Goal: Transaction & Acquisition: Purchase product/service

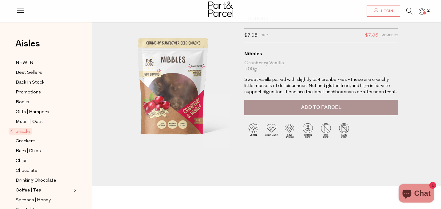
scroll to position [23, 0]
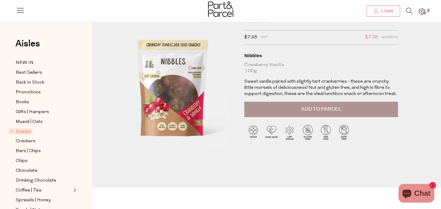
click at [267, 106] on button "Add to Parcel" at bounding box center [321, 109] width 154 height 15
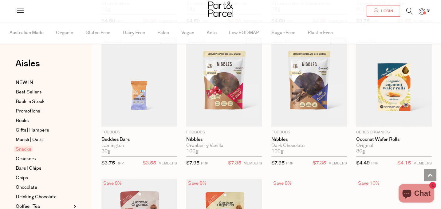
scroll to position [905, 0]
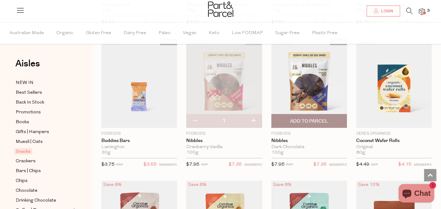
click at [299, 76] on img at bounding box center [309, 83] width 76 height 89
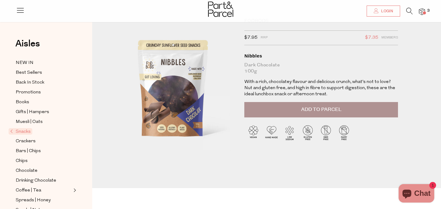
scroll to position [22, 0]
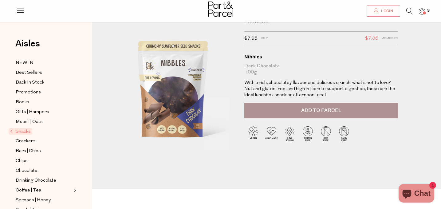
click at [280, 106] on button "Add to Parcel" at bounding box center [321, 110] width 154 height 15
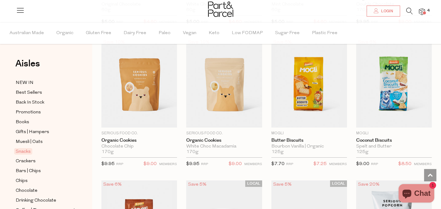
scroll to position [1191, 0]
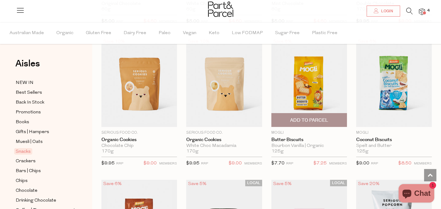
click at [310, 94] on img at bounding box center [309, 82] width 76 height 89
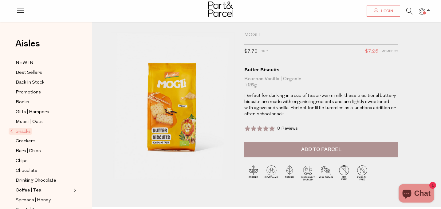
scroll to position [8, 0]
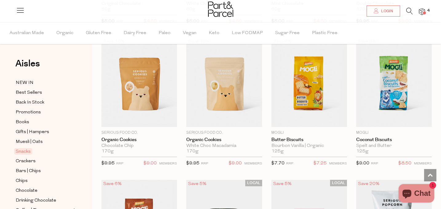
scroll to position [1193, 0]
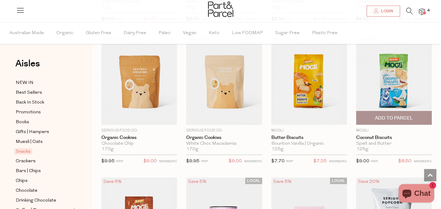
click at [387, 94] on img at bounding box center [394, 79] width 76 height 89
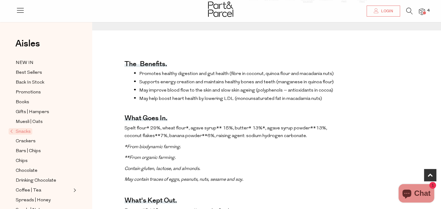
scroll to position [180, 0]
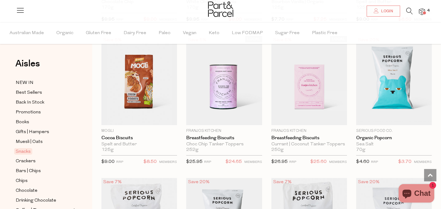
scroll to position [1335, 0]
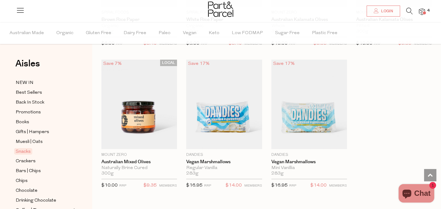
scroll to position [2308, 0]
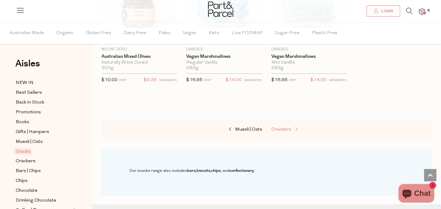
click at [283, 127] on span "Crackers" at bounding box center [281, 129] width 20 height 5
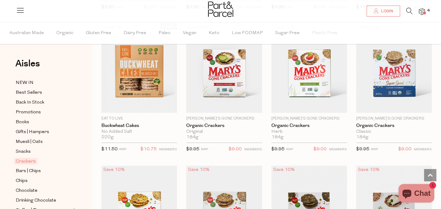
scroll to position [624, 0]
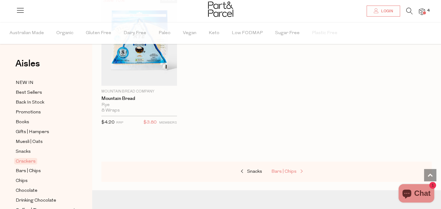
click at [283, 168] on link "Bars | Chips" at bounding box center [301, 172] width 61 height 8
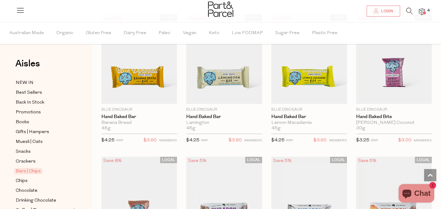
scroll to position [1212, 0]
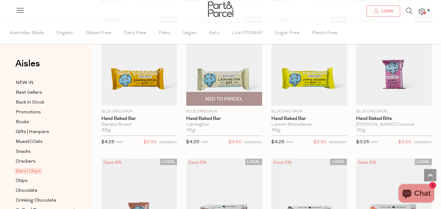
click at [225, 100] on span "Add To Parcel" at bounding box center [224, 99] width 38 height 6
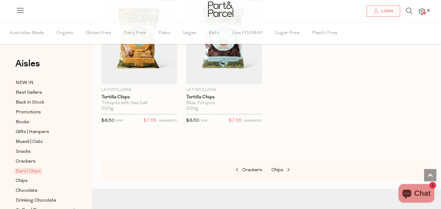
scroll to position [2530, 0]
click at [280, 168] on span "Chips" at bounding box center [277, 170] width 12 height 5
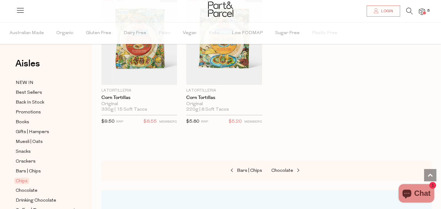
scroll to position [715, 0]
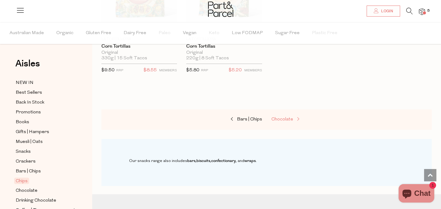
click at [276, 120] on span "Chocolate" at bounding box center [282, 119] width 22 height 5
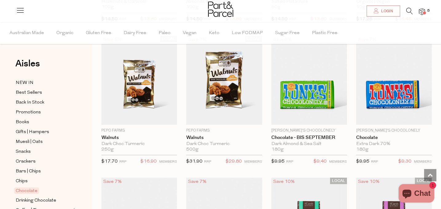
scroll to position [1341, 0]
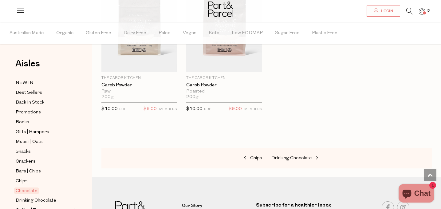
scroll to position [2106, 0]
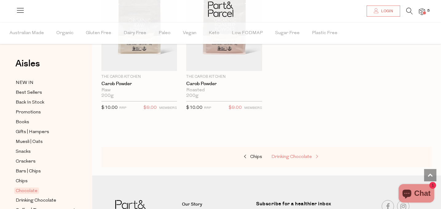
click at [295, 155] on span "Drinking Chocolate" at bounding box center [291, 157] width 41 height 5
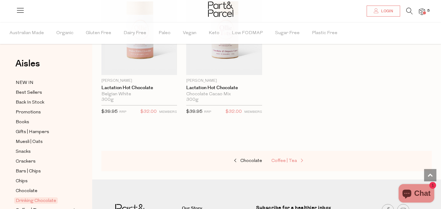
click at [290, 160] on span "Coffee | Tea" at bounding box center [284, 161] width 26 height 5
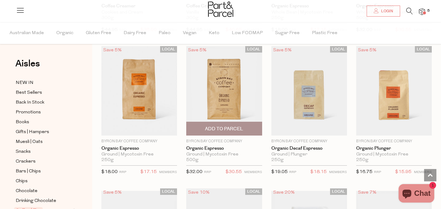
scroll to position [2780, 0]
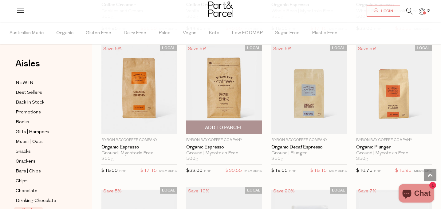
click at [240, 126] on span "Add To Parcel" at bounding box center [224, 128] width 38 height 6
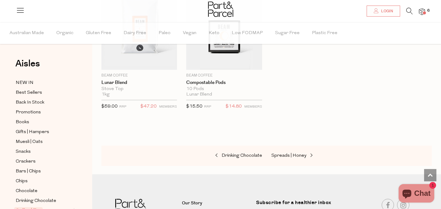
scroll to position [3282, 0]
click at [287, 153] on span "Spreads | Honey" at bounding box center [288, 155] width 35 height 5
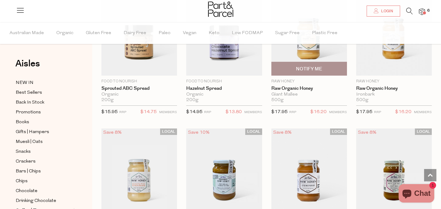
scroll to position [1230, 0]
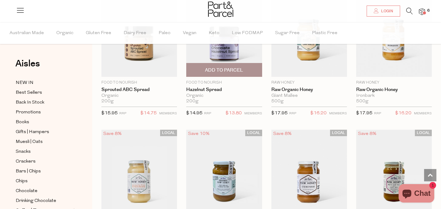
click at [225, 69] on span "Add To Parcel" at bounding box center [224, 70] width 38 height 6
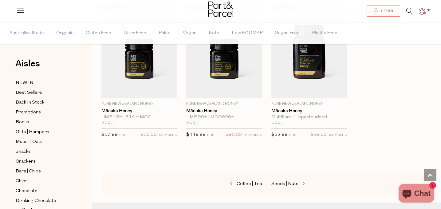
scroll to position [1651, 0]
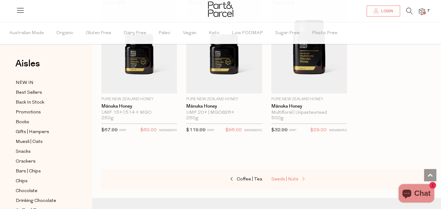
click at [290, 178] on span "Seeds | Nuts" at bounding box center [284, 179] width 27 height 5
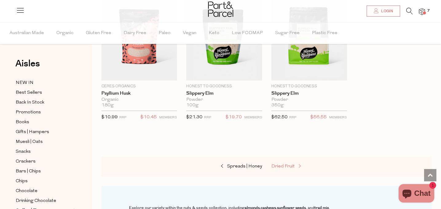
click at [288, 164] on span "Dried Fruit" at bounding box center [282, 166] width 23 height 5
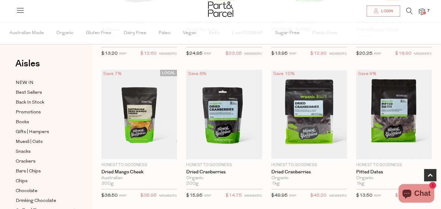
scroll to position [153, 0]
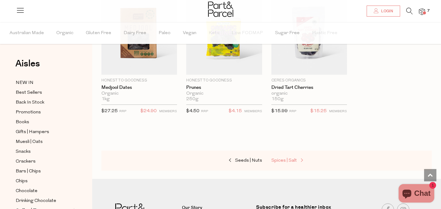
click at [287, 160] on span "Spices | Salt" at bounding box center [284, 160] width 26 height 5
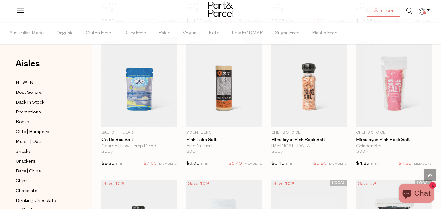
scroll to position [334, 0]
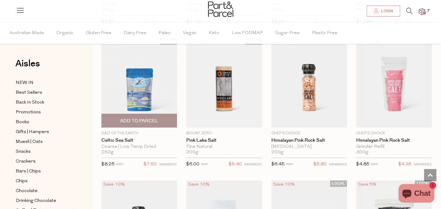
click at [155, 119] on span "Add To Parcel" at bounding box center [139, 121] width 38 height 6
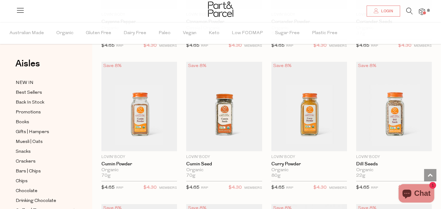
scroll to position [1307, 0]
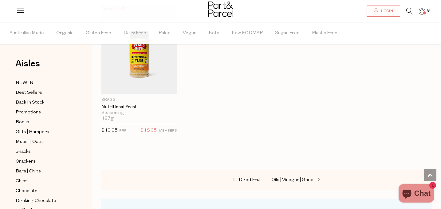
scroll to position [2075, 0]
click at [289, 178] on span "Oils | Vinegar | Ghee" at bounding box center [292, 179] width 42 height 5
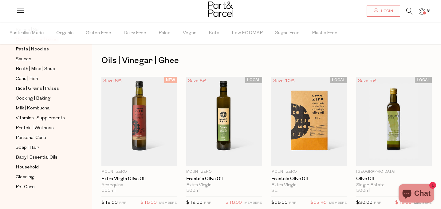
scroll to position [215, 0]
